Goal: Task Accomplishment & Management: Complete application form

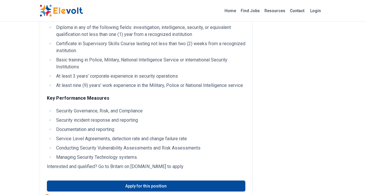
scroll to position [337, 0]
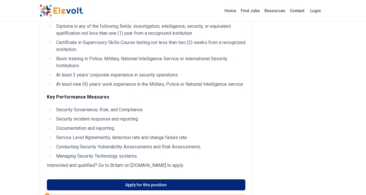
click at [140, 179] on link "Apply for this position" at bounding box center [146, 184] width 199 height 11
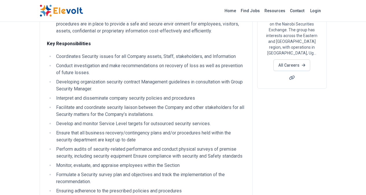
scroll to position [81, 0]
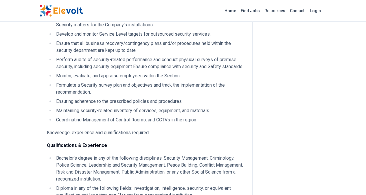
scroll to position [142, 0]
